Goal: Information Seeking & Learning: Learn about a topic

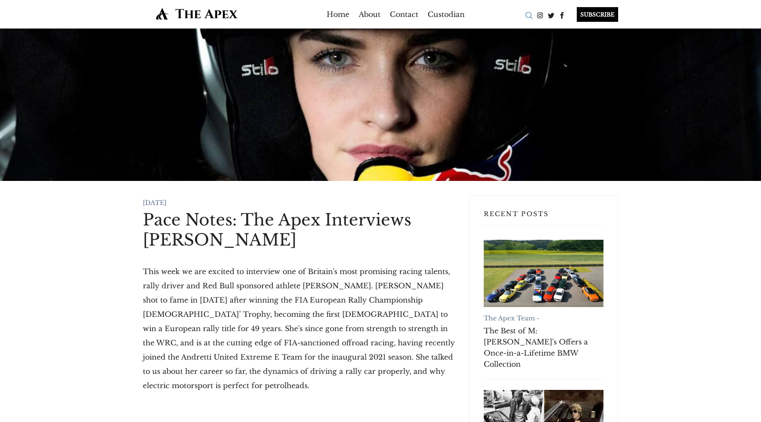
click at [527, 16] on div "Search" at bounding box center [529, 15] width 11 height 11
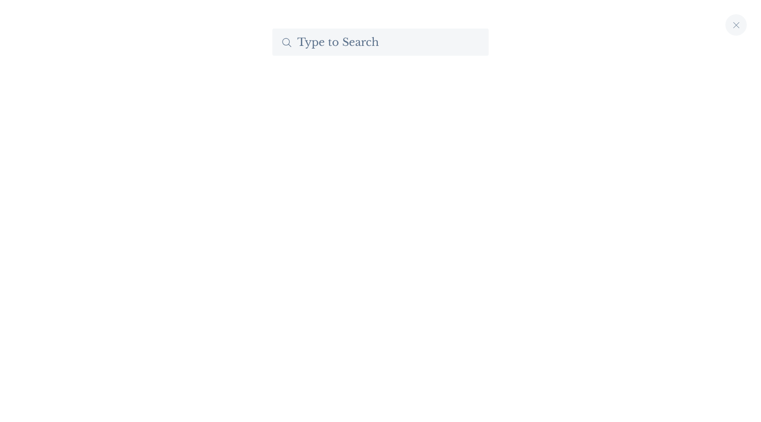
click at [372, 41] on input "Search The Apex by Custodian" at bounding box center [381, 41] width 216 height 27
type input "hedi"
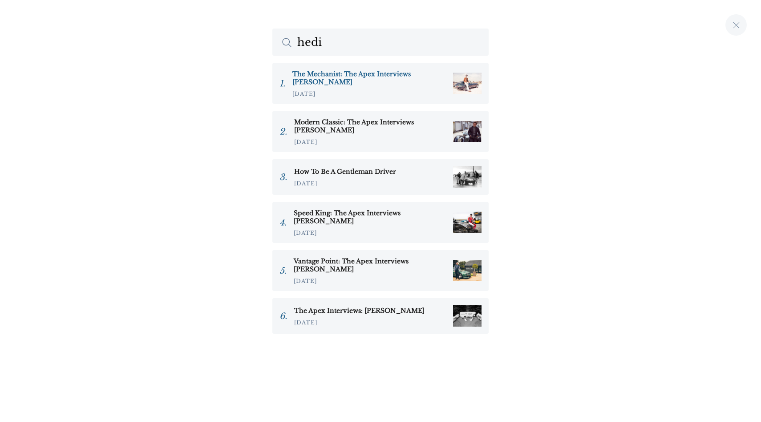
click at [382, 78] on h3 "The Mechanist: The Apex Interviews [PERSON_NAME]" at bounding box center [370, 78] width 154 height 16
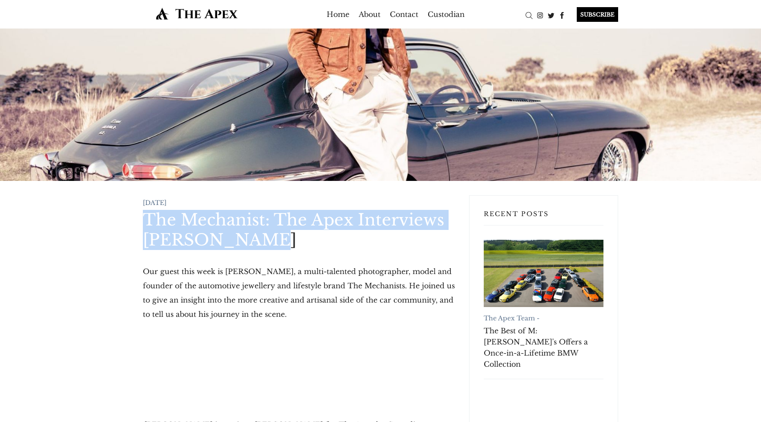
drag, startPoint x: 137, startPoint y: 216, endPoint x: 259, endPoint y: 243, distance: 124.4
copy h1 "The Mechanist: The Apex Interviews Hedi Sersoub"
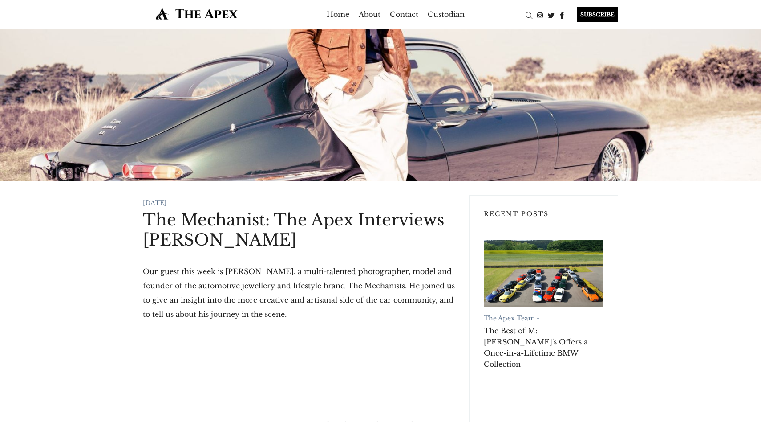
click at [149, 282] on p "Our guest this week is Hedi Sersoub, a multi-talented photographer, model and f…" at bounding box center [299, 292] width 312 height 57
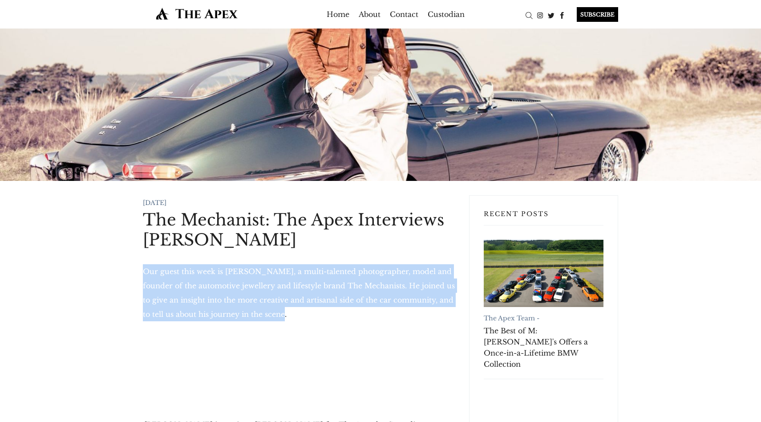
drag, startPoint x: 141, startPoint y: 270, endPoint x: 293, endPoint y: 311, distance: 157.2
copy p "Our guest this week is Hedi Sersoub, a multi-talented photographer, model and f…"
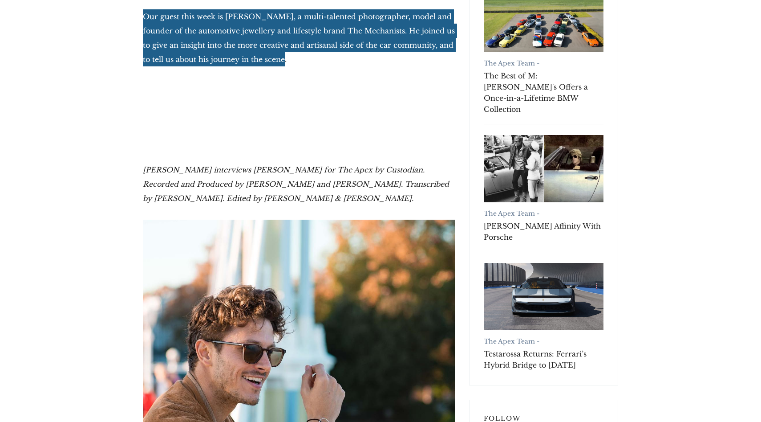
scroll to position [263, 0]
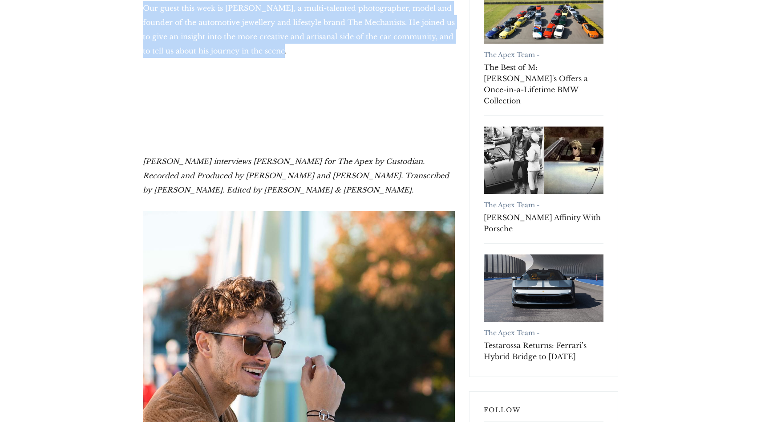
drag, startPoint x: 142, startPoint y: 160, endPoint x: 295, endPoint y: 200, distance: 157.8
copy em "Hector Kociak interviews Hedi Sersoub for The Apex by Custodian. Recorded and P…"
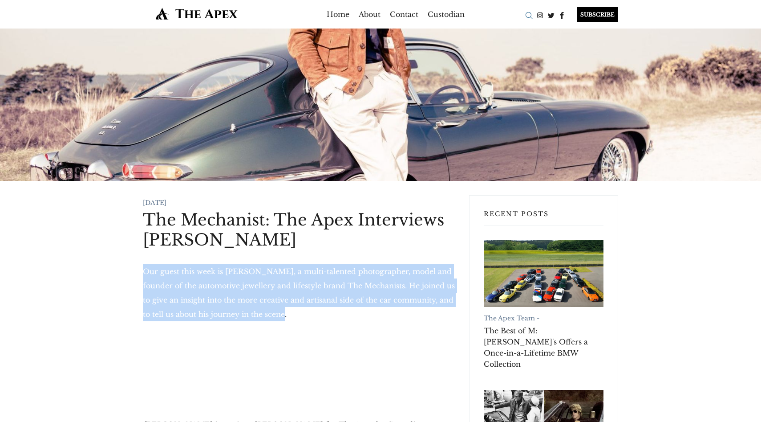
click at [526, 20] on div "Search" at bounding box center [529, 15] width 11 height 11
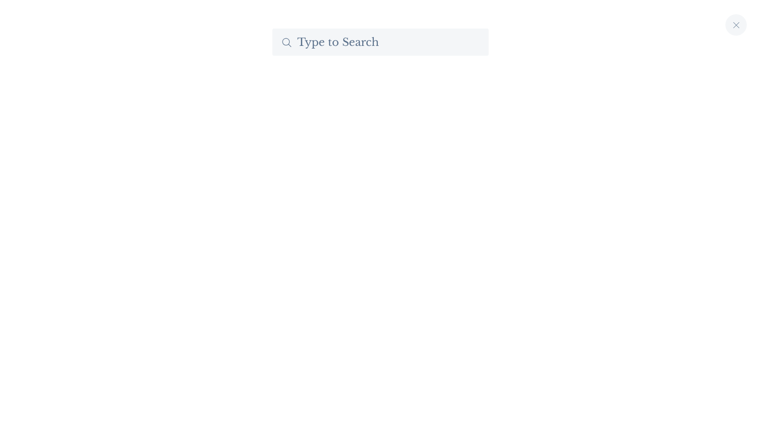
click at [382, 53] on input "Search The Apex by Custodian" at bounding box center [381, 41] width 216 height 27
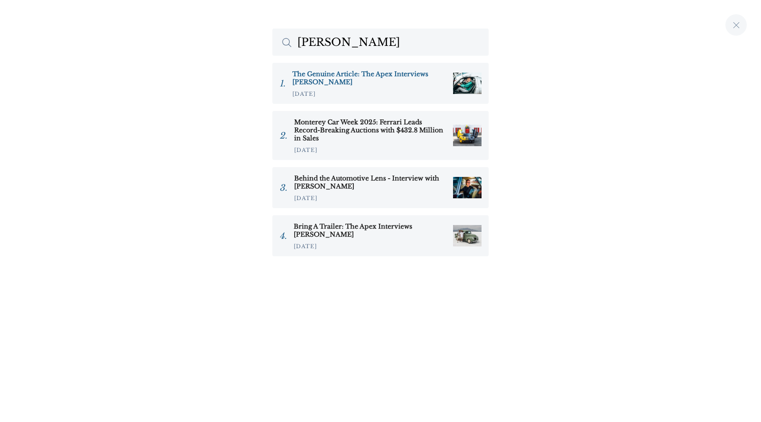
type input "laura"
click at [331, 78] on h3 "The Genuine Article: The Apex Interviews Laura Kukuk" at bounding box center [370, 78] width 154 height 16
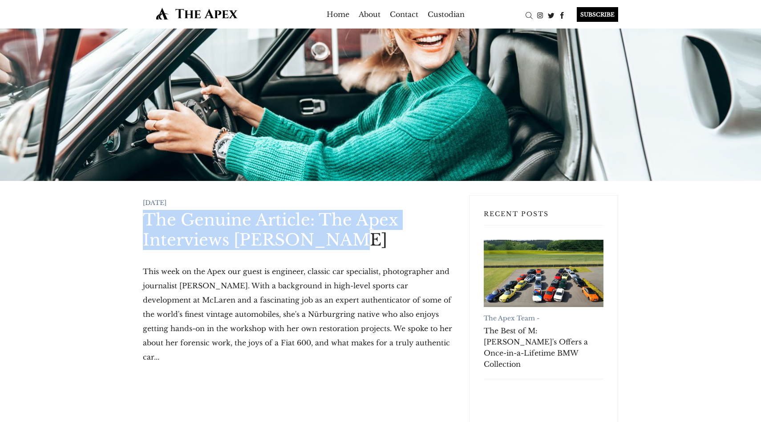
drag, startPoint x: 139, startPoint y: 213, endPoint x: 363, endPoint y: 243, distance: 226.0
copy h1 "The Genuine Article: The Apex Interviews [PERSON_NAME]"
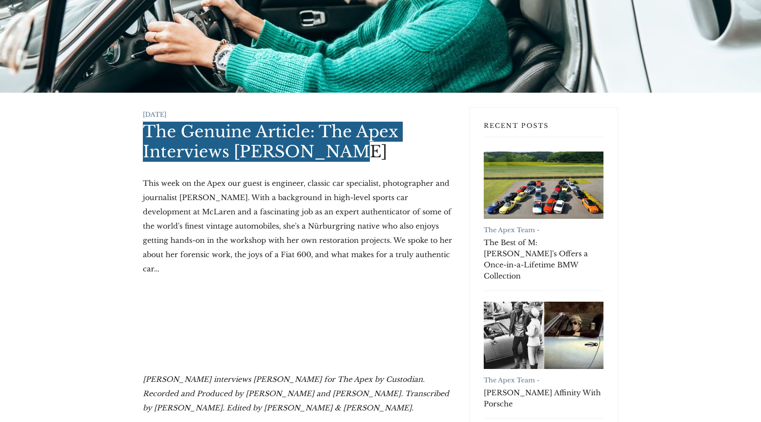
scroll to position [94, 0]
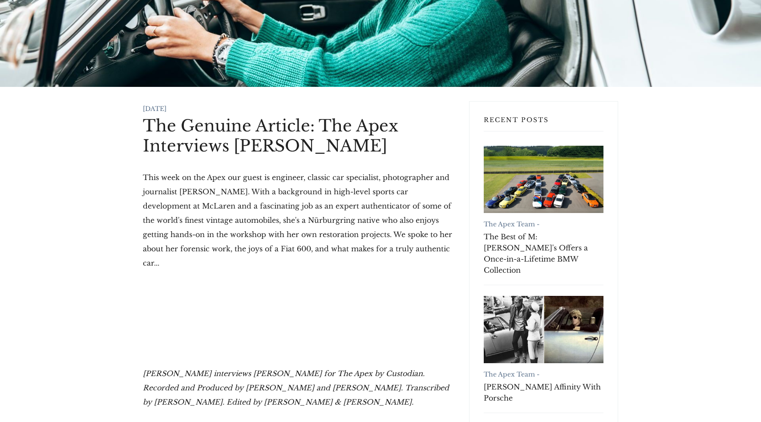
click at [153, 209] on p "This week on the Apex our guest is engineer, classic car specialist, photograph…" at bounding box center [299, 220] width 312 height 100
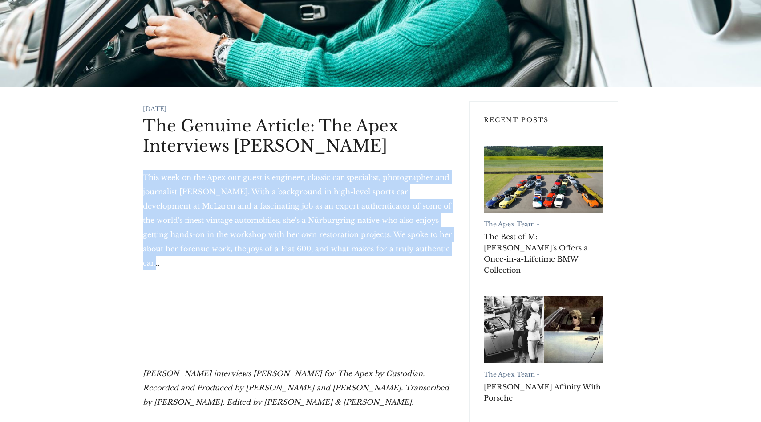
drag, startPoint x: 135, startPoint y: 177, endPoint x: 398, endPoint y: 249, distance: 272.0
copy p "This week on the Apex our guest is engineer, classic car specialist, photograph…"
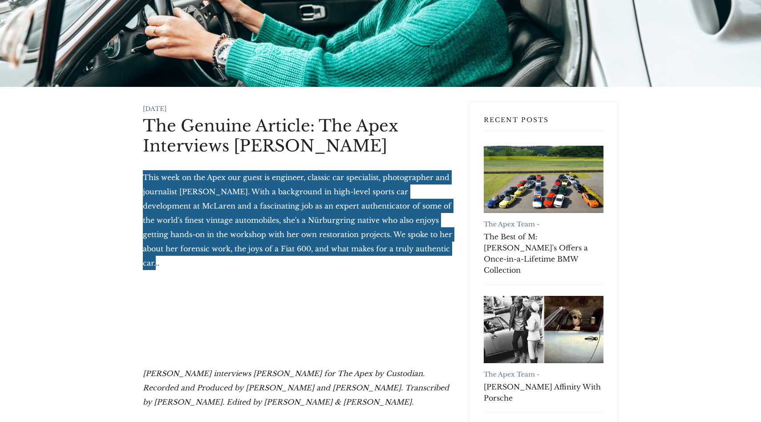
scroll to position [233, 0]
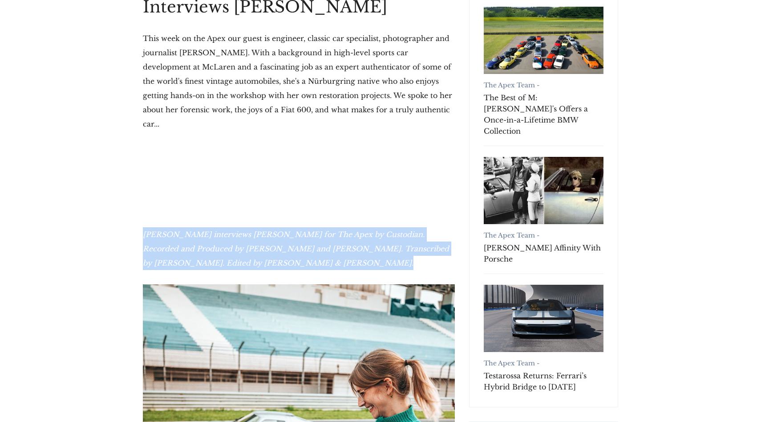
drag, startPoint x: 134, startPoint y: 219, endPoint x: 326, endPoint y: 248, distance: 193.3
copy em "Hector Kociak interviews Laura Kukuk for The Apex by Custodian. Recorded and Pr…"
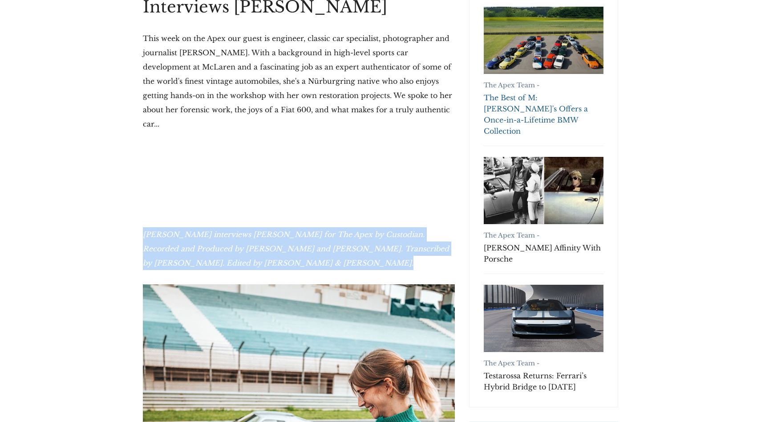
scroll to position [0, 0]
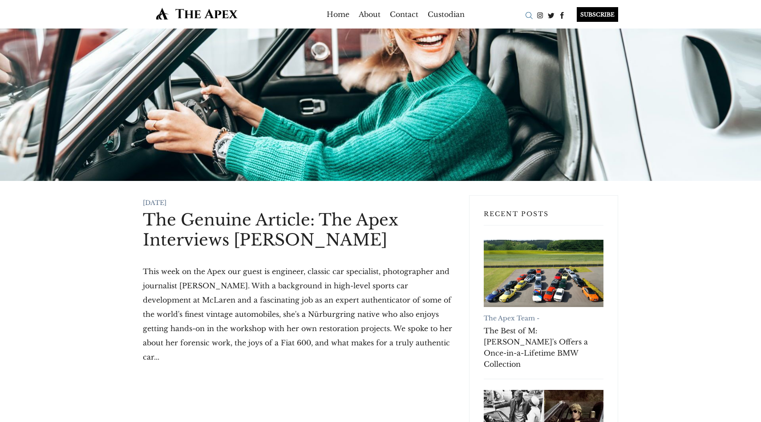
click at [530, 17] on div "Search" at bounding box center [529, 15] width 11 height 11
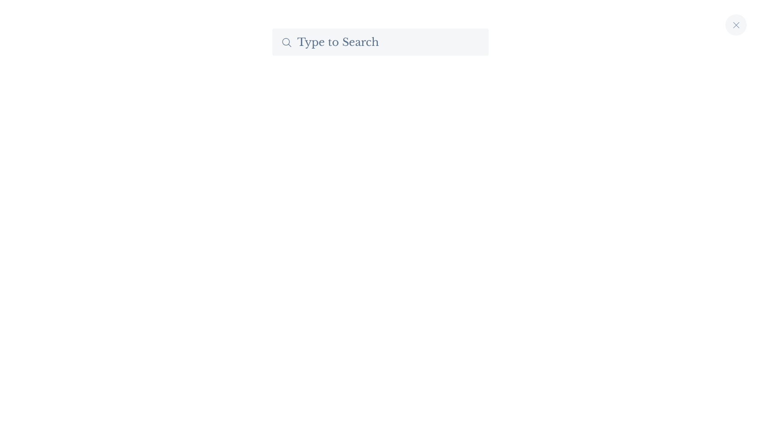
click at [368, 46] on input "Search The Apex by Custodian" at bounding box center [381, 41] width 216 height 27
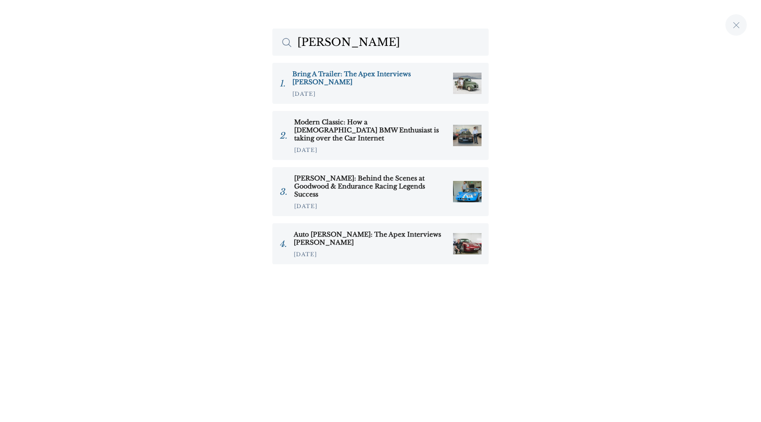
type input "randy"
click at [395, 76] on h3 "Bring A Trailer: The Apex Interviews [PERSON_NAME]" at bounding box center [370, 78] width 154 height 16
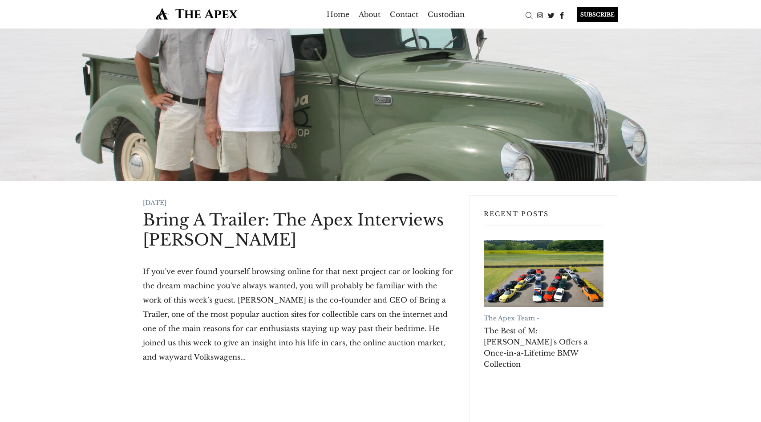
drag, startPoint x: 138, startPoint y: 215, endPoint x: 349, endPoint y: 240, distance: 212.5
copy h1 "Bring A Trailer: The Apex Interviews [PERSON_NAME]"
drag, startPoint x: 137, startPoint y: 270, endPoint x: 246, endPoint y: 363, distance: 143.4
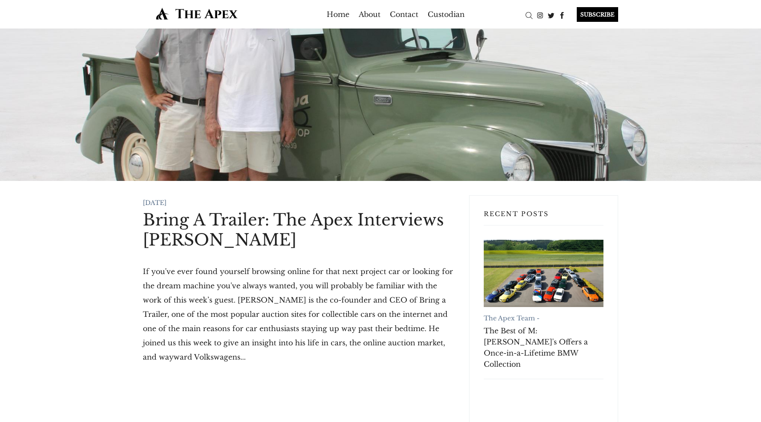
copy p "If you've ever found yourself browsing online for that next project car or look…"
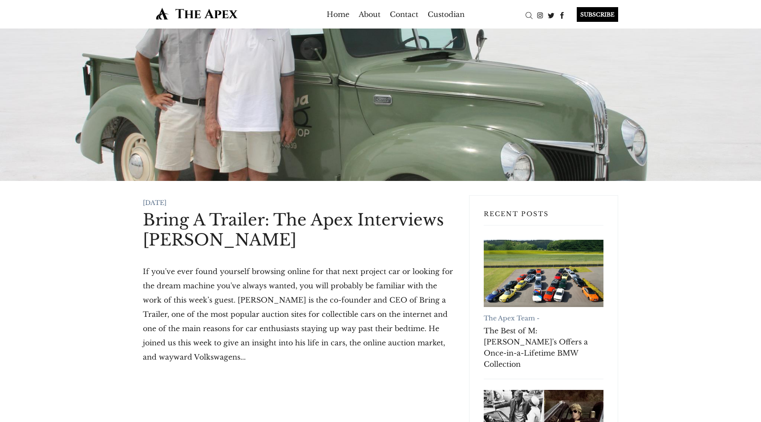
scroll to position [366, 0]
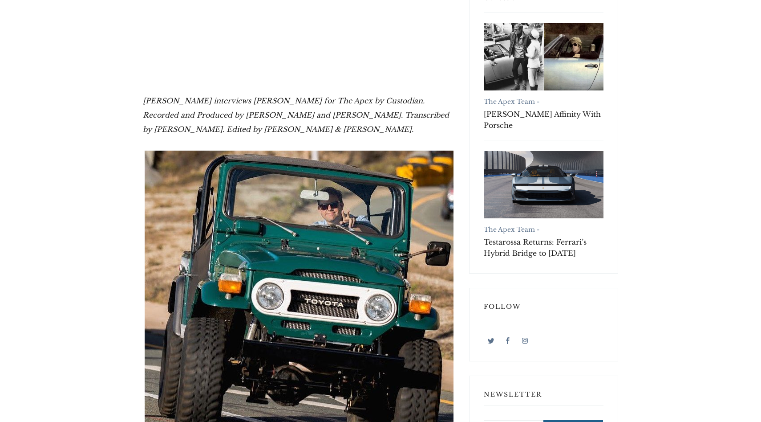
drag, startPoint x: 155, startPoint y: 101, endPoint x: 330, endPoint y: 126, distance: 176.5
click at [330, 126] on p "Hector Kociak interviews Randy Nonnenberg for The Apex by Custodian. Recorded a…" at bounding box center [299, 115] width 312 height 43
copy em "Hector Kociak interviews Randy Nonnenberg for The Apex by Custodian. Recorded a…"
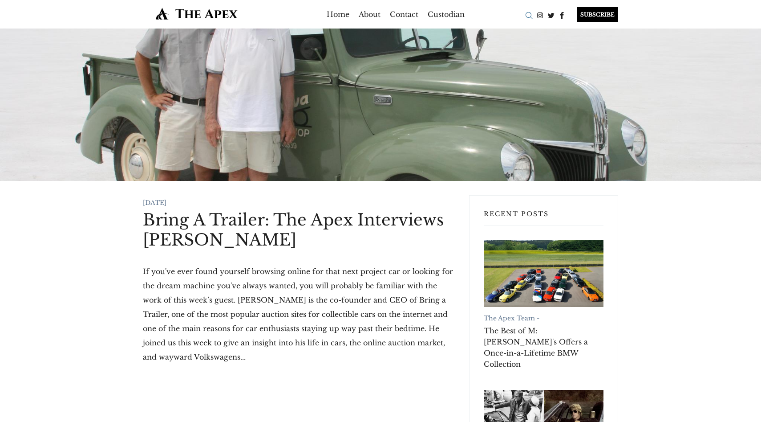
click at [526, 14] on div "Search" at bounding box center [529, 15] width 11 height 11
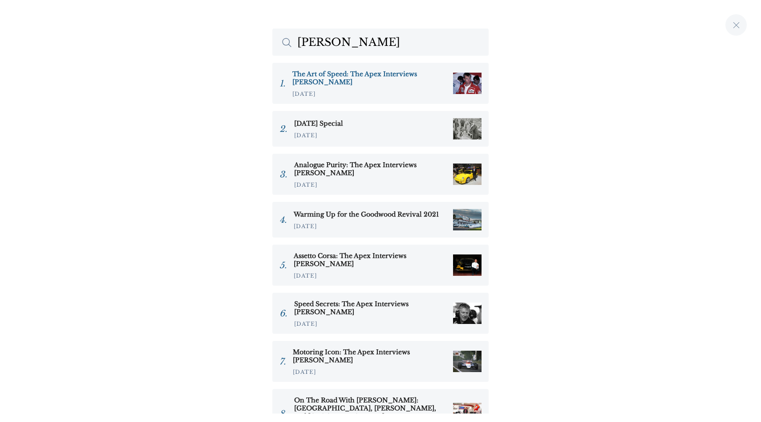
type input "stefan"
click at [395, 78] on h3 "The Art of Speed: The Apex Interviews Stefan Johansson" at bounding box center [370, 78] width 154 height 16
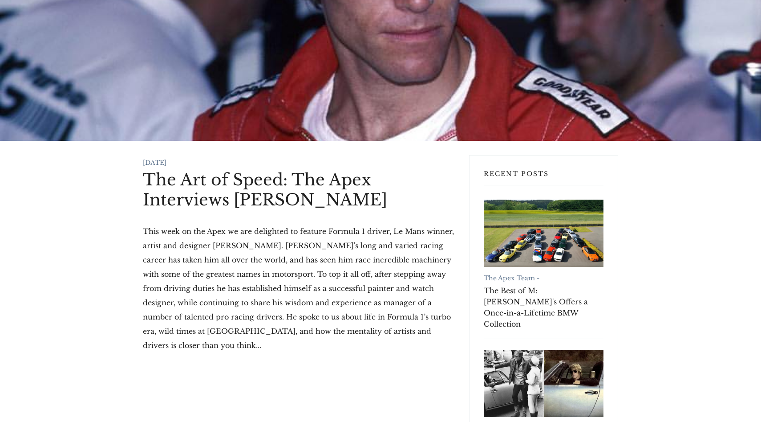
scroll to position [39, 0]
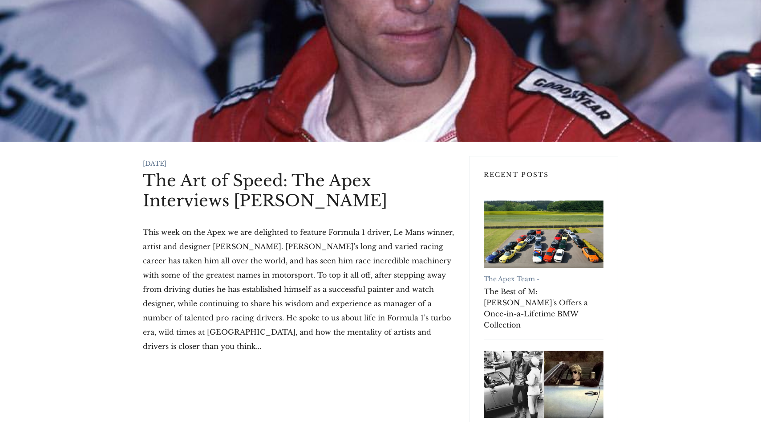
drag, startPoint x: 142, startPoint y: 177, endPoint x: 395, endPoint y: 202, distance: 253.7
copy h1 "The Art of Speed: The Apex Interviews [PERSON_NAME]"
click at [151, 225] on p "This week on the Apex we are delighted to feature Formula 1 driver, Le Mans win…" at bounding box center [299, 289] width 312 height 128
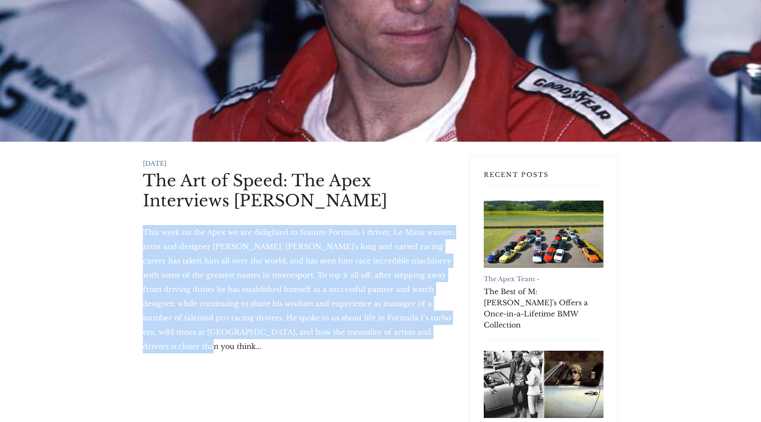
drag, startPoint x: 142, startPoint y: 229, endPoint x: 403, endPoint y: 329, distance: 279.5
copy p "This week on the Apex we are delighted to feature Formula 1 driver, Le Mans win…"
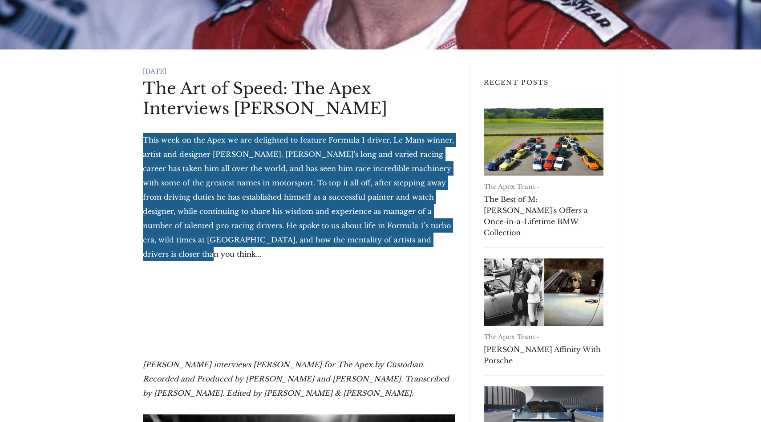
scroll to position [257, 0]
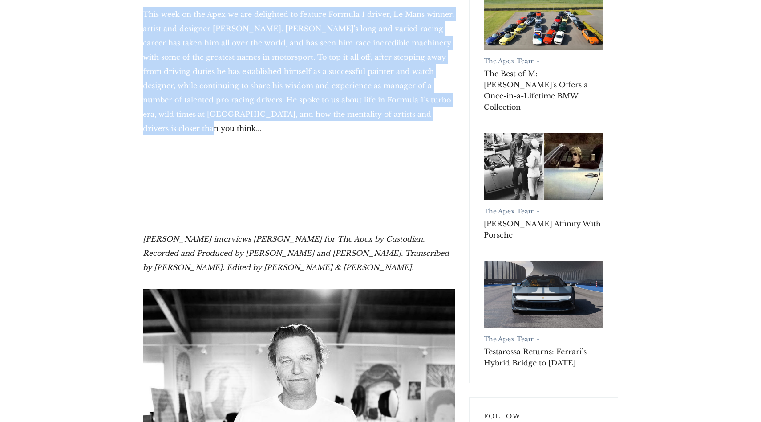
drag, startPoint x: 134, startPoint y: 223, endPoint x: 300, endPoint y: 252, distance: 168.7
copy em "Hector Kociak interviews Stefan Johansson for The Apex by Custodian. Recorded a…"
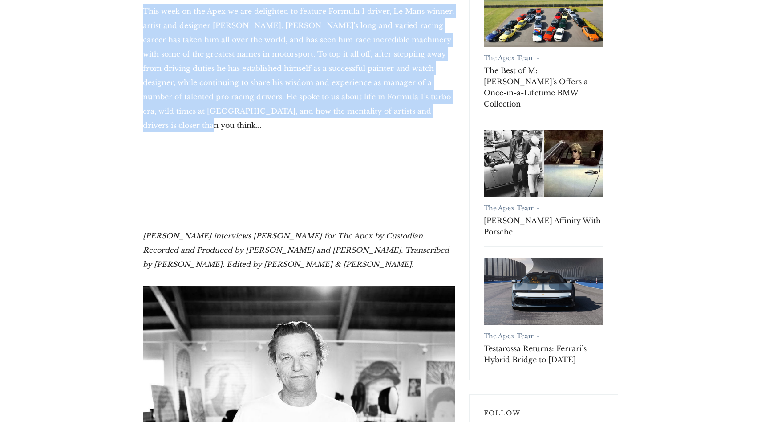
scroll to position [0, 0]
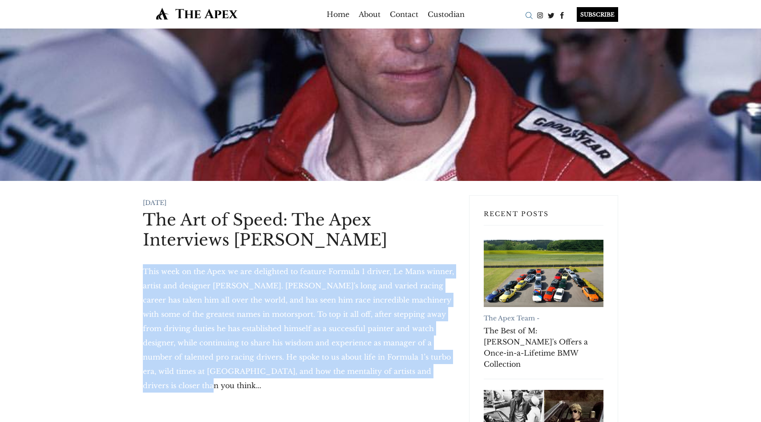
click at [527, 12] on div "Search" at bounding box center [529, 15] width 11 height 11
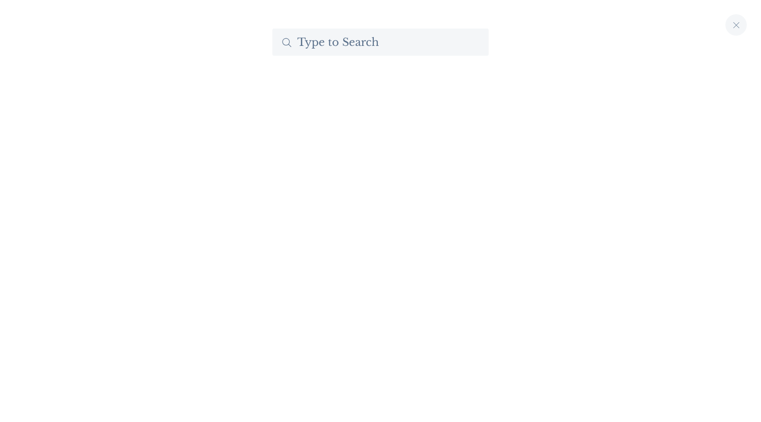
click at [448, 43] on input "Search The Apex by Custodian" at bounding box center [381, 41] width 216 height 27
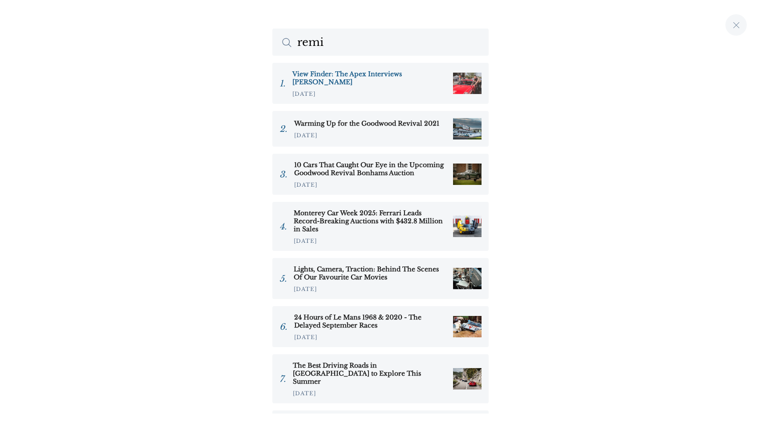
type input "remi"
click at [358, 72] on h3 "View Finder: The Apex Interviews Rémi Dargegen" at bounding box center [370, 78] width 154 height 16
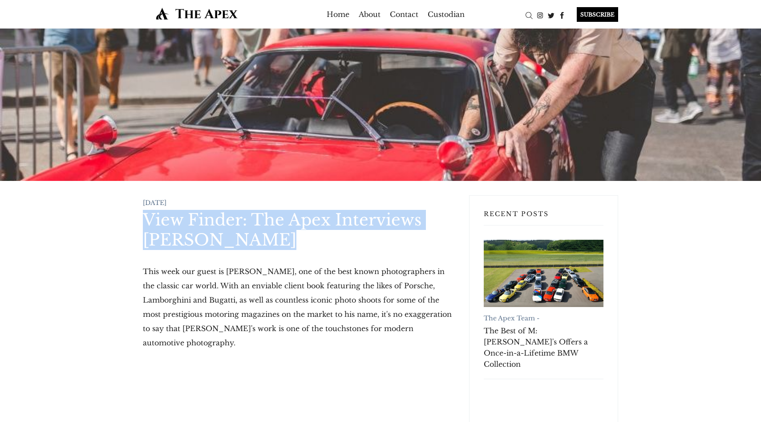
drag, startPoint x: 133, startPoint y: 221, endPoint x: 299, endPoint y: 236, distance: 166.8
copy h1 "View Finder: The Apex Interviews [PERSON_NAME]"
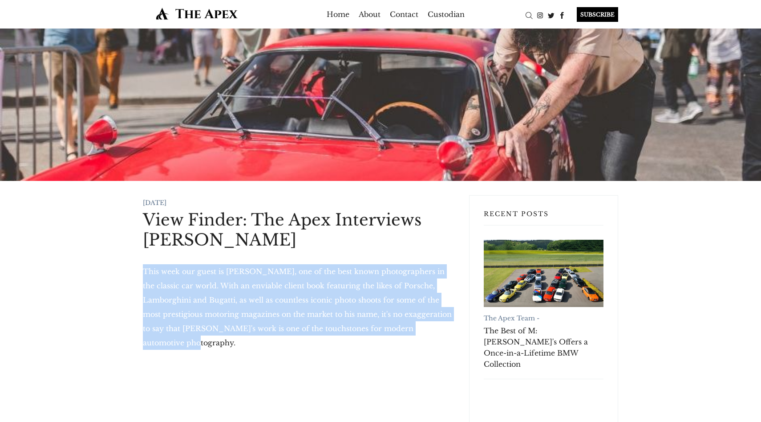
drag, startPoint x: 136, startPoint y: 271, endPoint x: 218, endPoint y: 345, distance: 110.4
copy p "This week our guest is [PERSON_NAME], one of the best known photographers in th…"
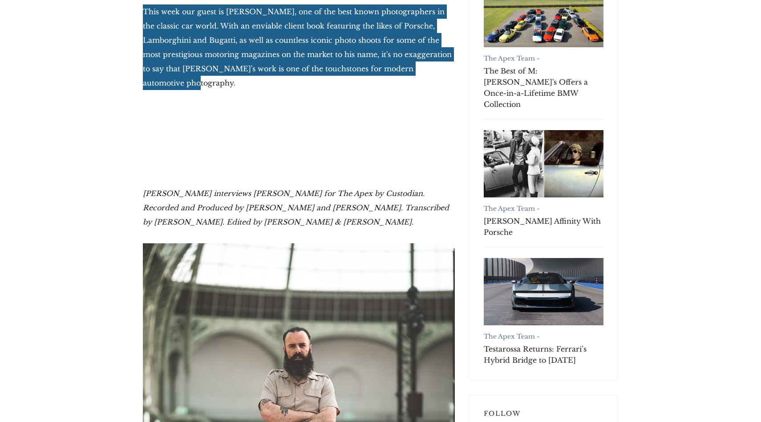
scroll to position [261, 0]
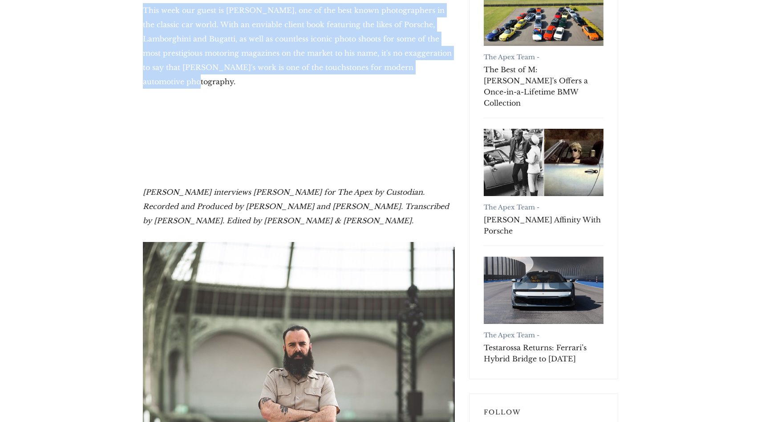
drag, startPoint x: 143, startPoint y: 190, endPoint x: 313, endPoint y: 224, distance: 173.1
click at [313, 224] on p "[PERSON_NAME] interviews [PERSON_NAME] for The Apex by Custodian. Recorded and …" at bounding box center [299, 206] width 312 height 43
copy em "[PERSON_NAME] interviews [PERSON_NAME] for The Apex by Custodian. Recorded and …"
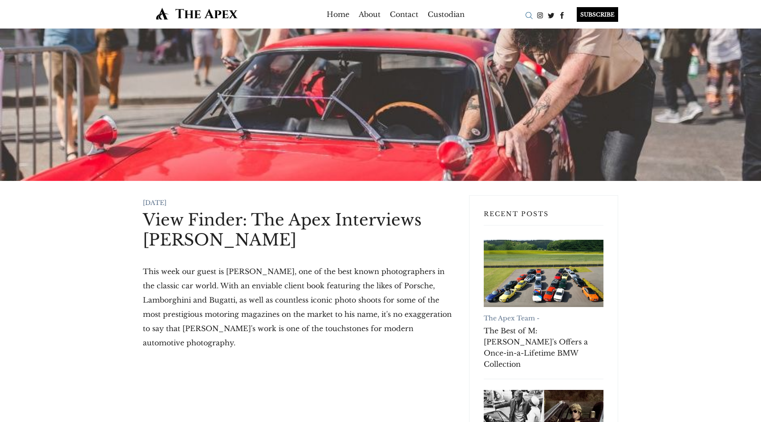
click at [530, 13] on div "Search" at bounding box center [529, 15] width 11 height 11
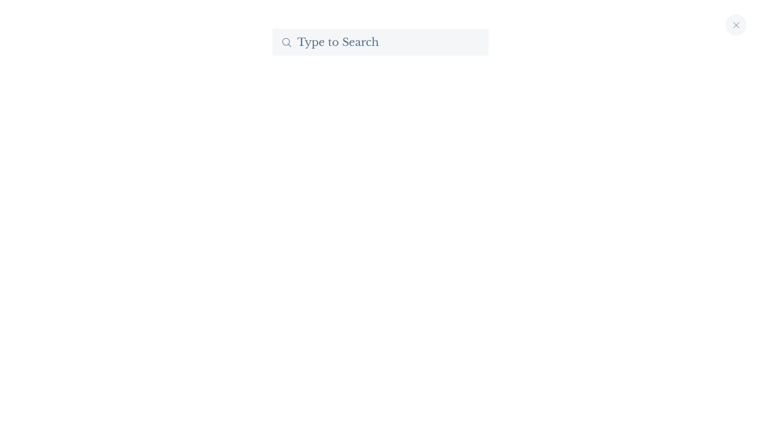
click at [341, 38] on input "Search The Apex by Custodian" at bounding box center [381, 41] width 216 height 27
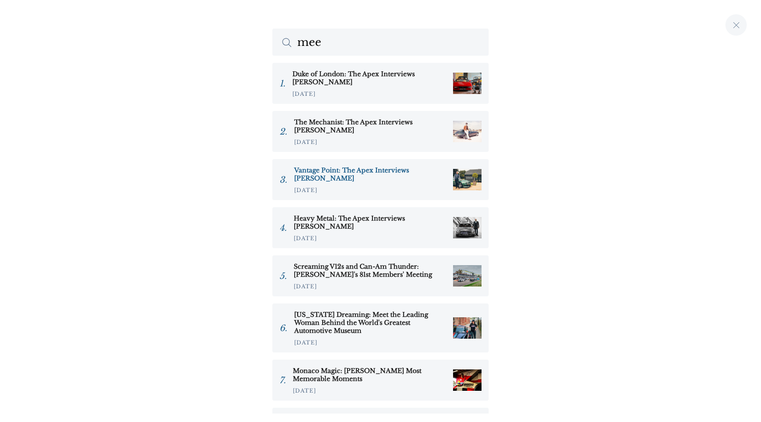
type input "mee"
click at [350, 172] on h3 "Vantage Point: The Apex Interviews [PERSON_NAME]" at bounding box center [370, 174] width 152 height 16
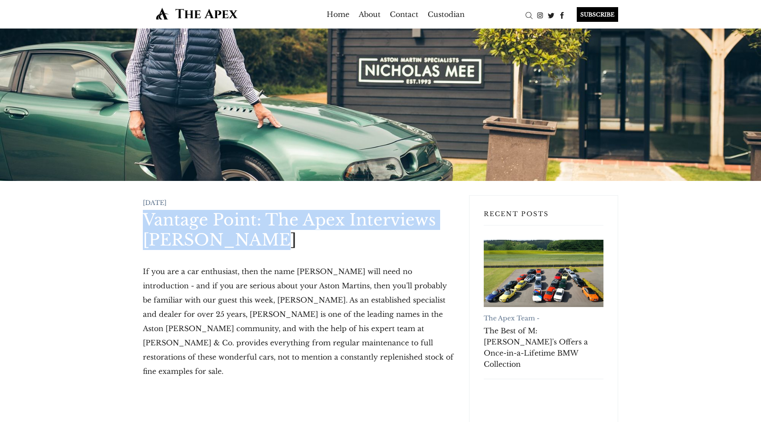
drag, startPoint x: 138, startPoint y: 221, endPoint x: 292, endPoint y: 244, distance: 155.4
copy h1 "Vantage Point: The Apex Interviews [PERSON_NAME]"
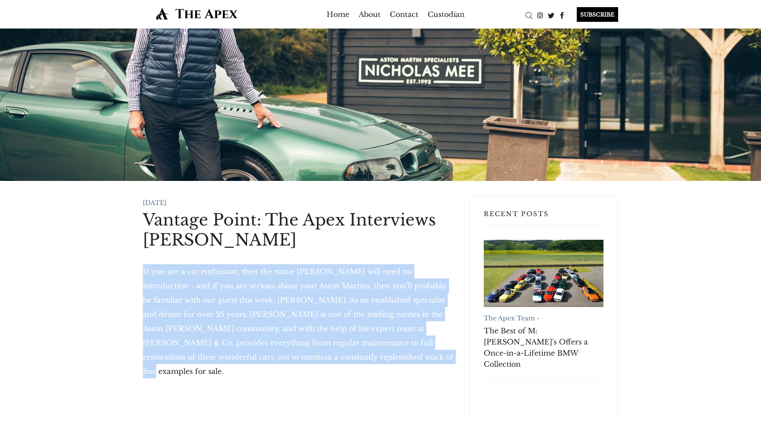
drag, startPoint x: 135, startPoint y: 271, endPoint x: 319, endPoint y: 354, distance: 201.7
copy p "If you are a car enthusiast, then the name [PERSON_NAME] will need no introduct…"
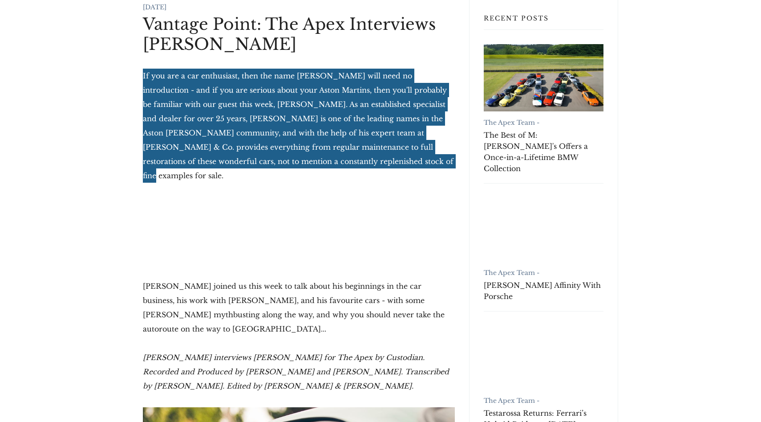
scroll to position [334, 0]
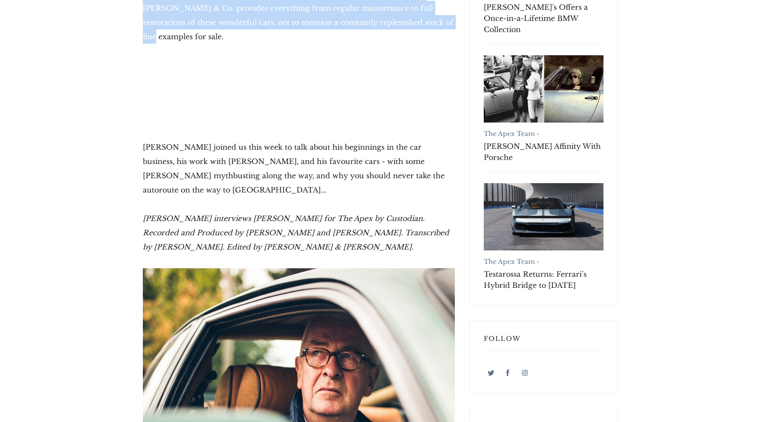
drag, startPoint x: 141, startPoint y: 187, endPoint x: 306, endPoint y: 220, distance: 167.9
copy em "[PERSON_NAME] interviews [PERSON_NAME] for The Apex by Custodian. Recorded and …"
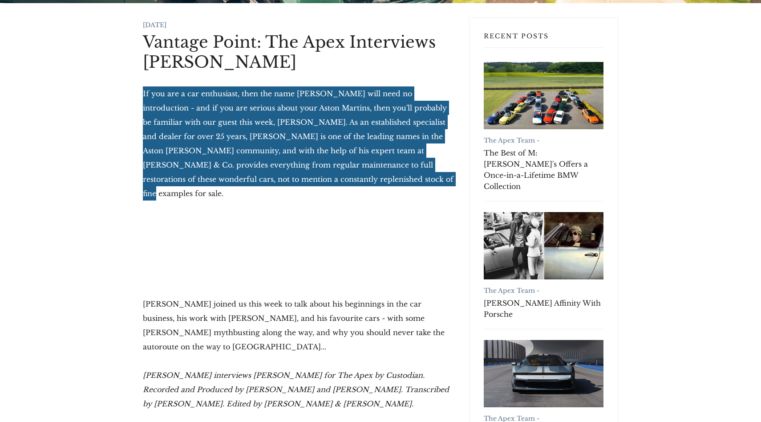
scroll to position [148, 0]
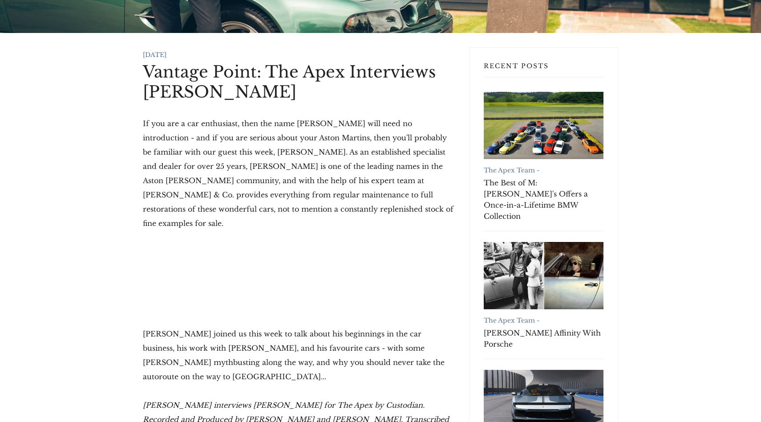
click at [340, 125] on p "If you are a car enthusiast, then the name [PERSON_NAME] will need no introduct…" at bounding box center [299, 173] width 312 height 114
click at [290, 116] on p "If you are a car enthusiast, then the name [PERSON_NAME] will need no introduct…" at bounding box center [299, 173] width 312 height 114
